Goal: Information Seeking & Learning: Find specific fact

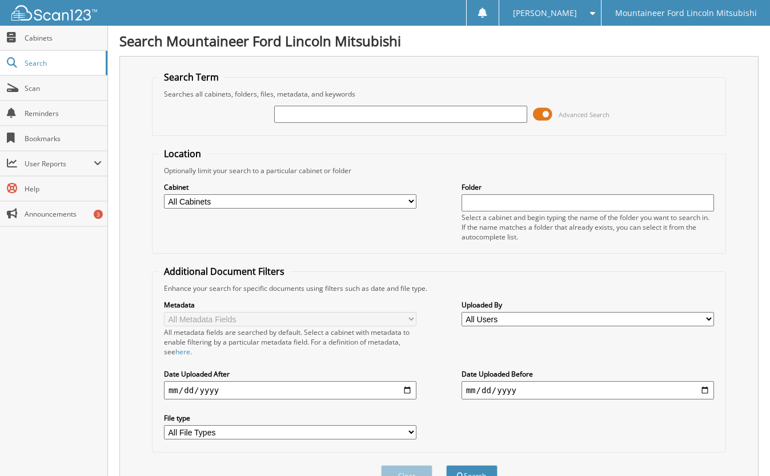
click at [411, 201] on select "All Cabinets ACCOUNTS RECEIVABLE DEPOSITS DTC SCANS PARTS SERVICE RO Needs Fili…" at bounding box center [290, 201] width 252 height 14
select select "22608"
click at [164, 194] on select "All Cabinets ACCOUNTS RECEIVABLE DEPOSITS DTC SCANS PARTS SERVICE RO Needs Fili…" at bounding box center [290, 201] width 252 height 14
click at [292, 111] on input "text" at bounding box center [400, 114] width 252 height 17
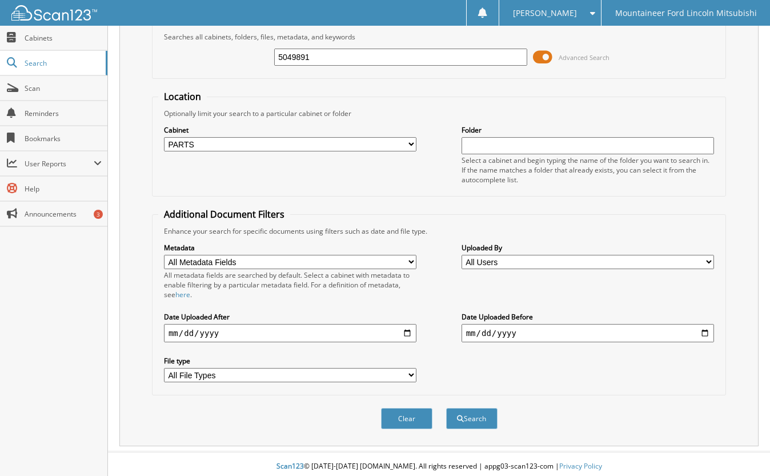
scroll to position [62, 0]
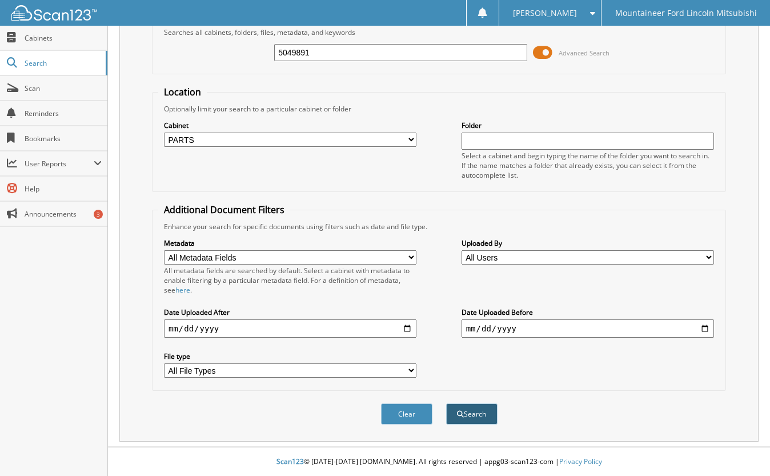
type input "5049891"
click at [470, 417] on button "Search" at bounding box center [471, 413] width 51 height 21
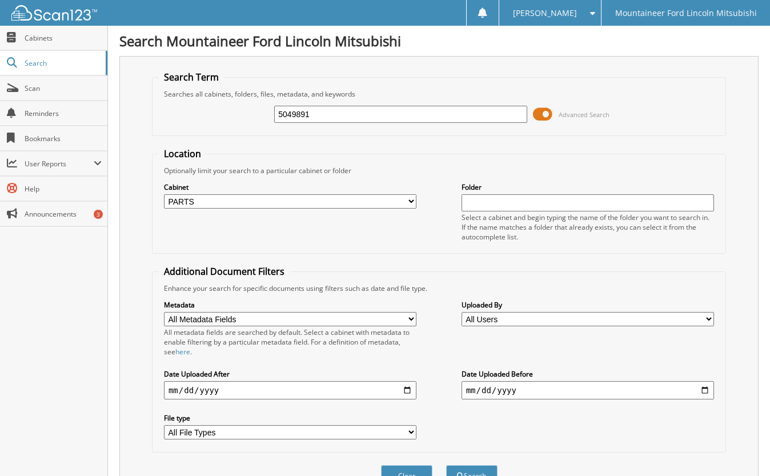
click at [517, 205] on input "text" at bounding box center [587, 202] width 252 height 17
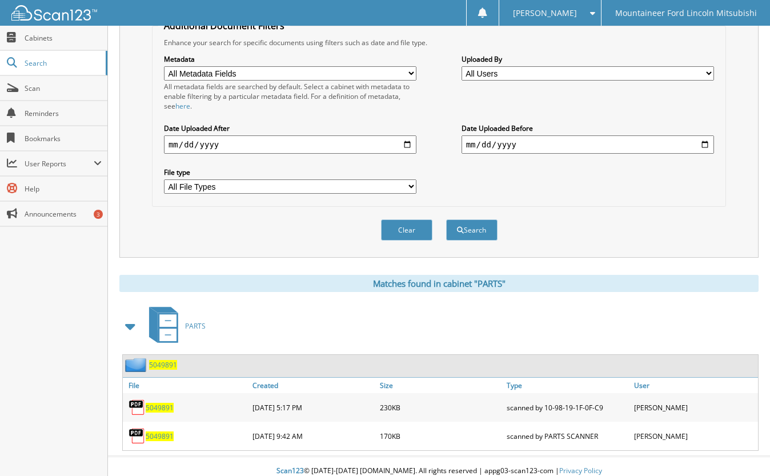
scroll to position [255, 0]
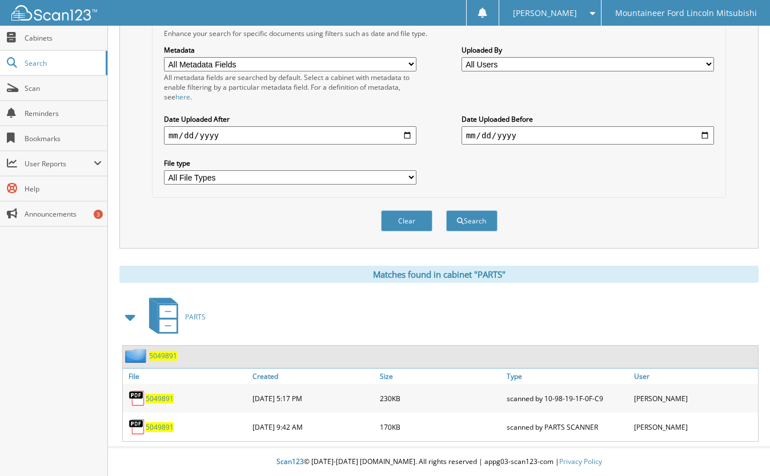
click at [163, 358] on span "5049891" at bounding box center [163, 356] width 28 height 10
